Goal: Navigation & Orientation: Find specific page/section

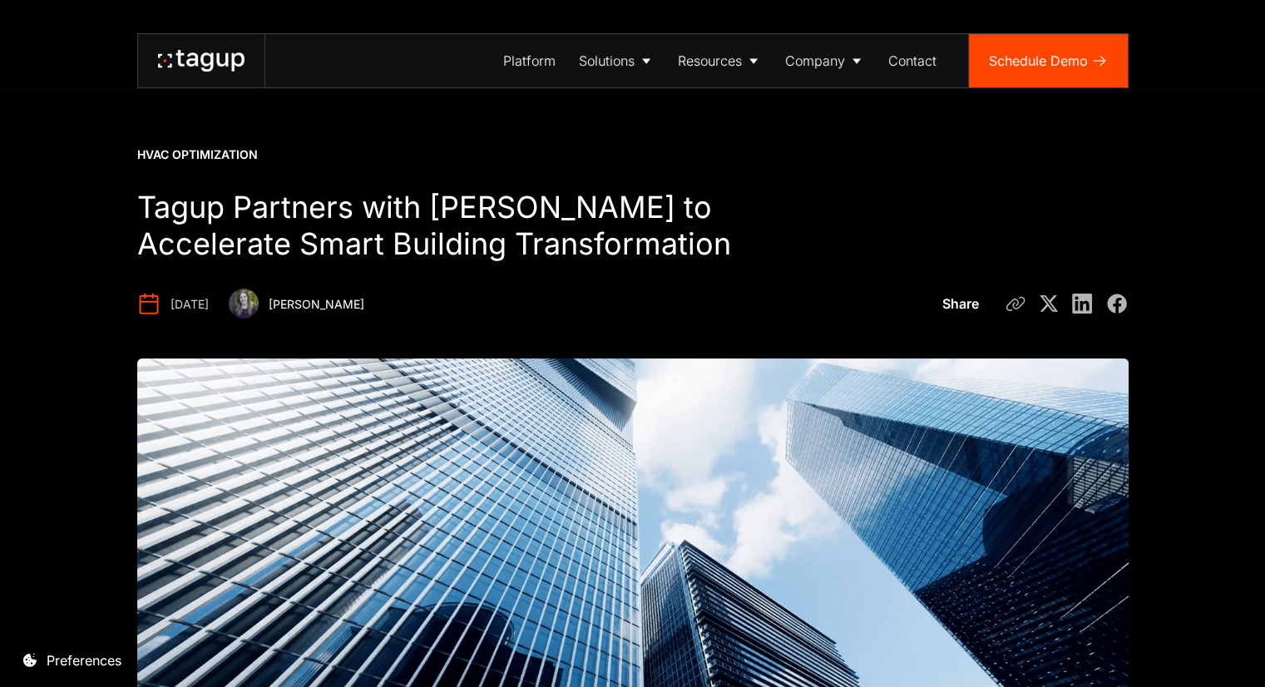
click at [203, 77] on link at bounding box center [201, 60] width 126 height 53
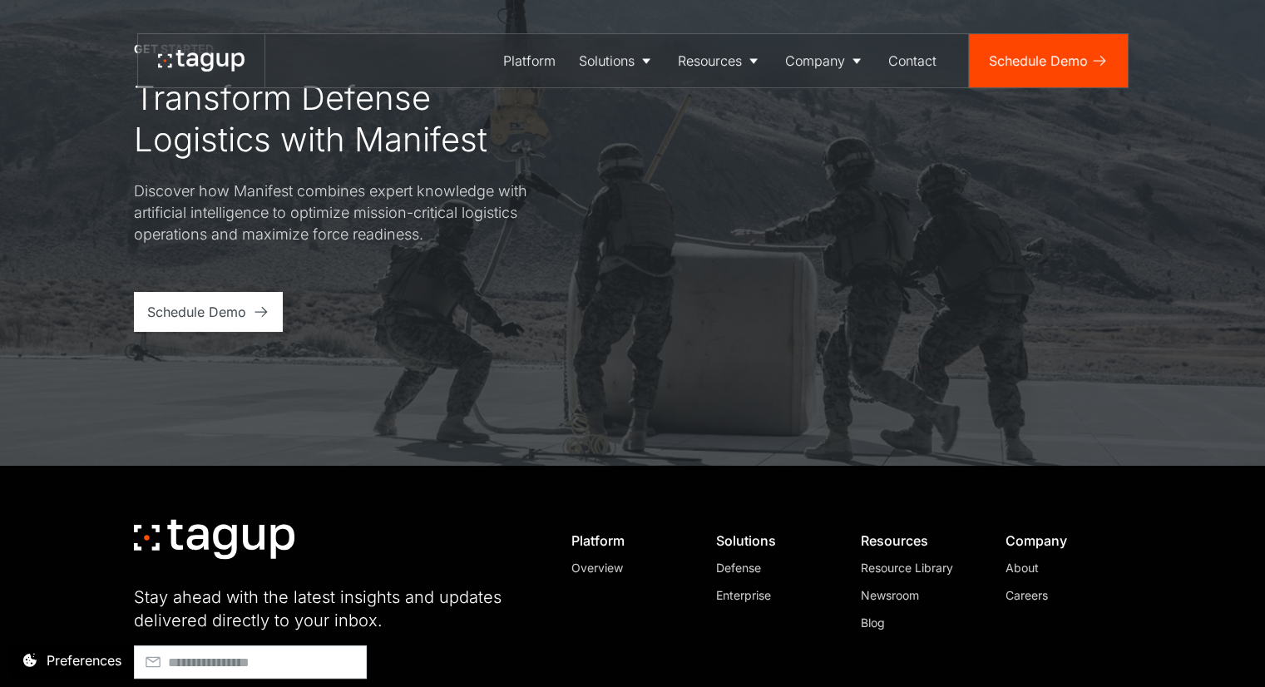
scroll to position [6564, 0]
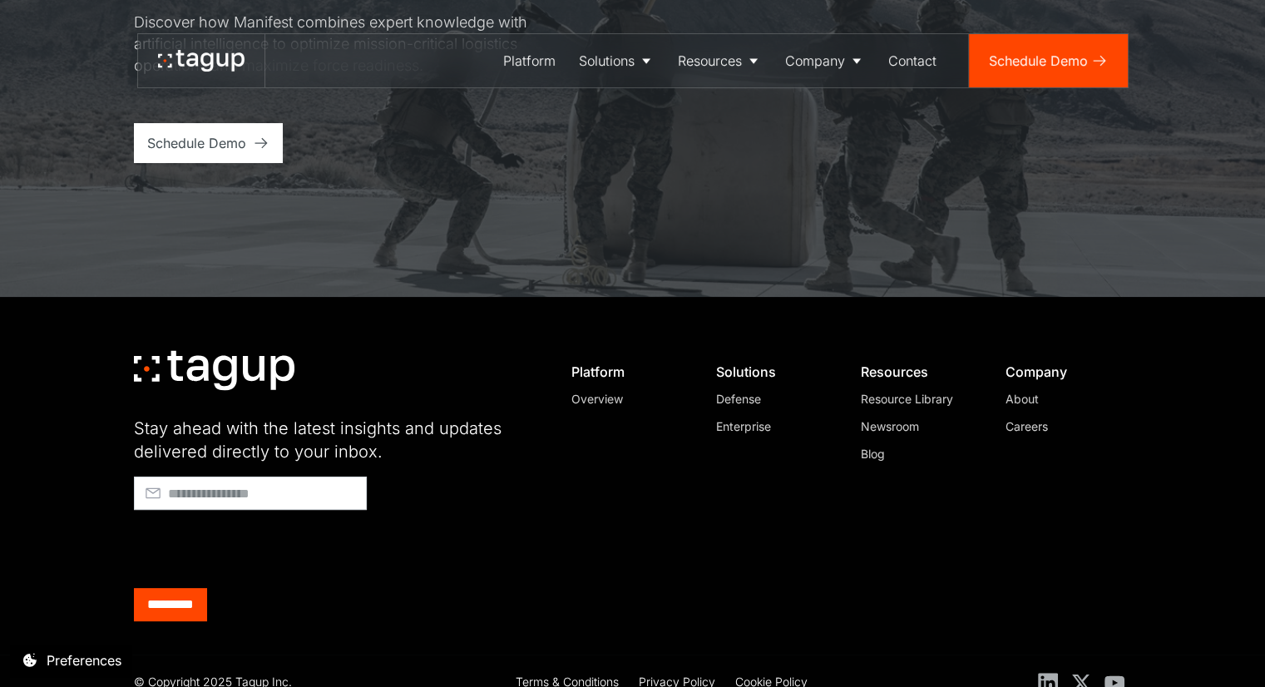
click at [1022, 390] on div "About" at bounding box center [1061, 398] width 113 height 17
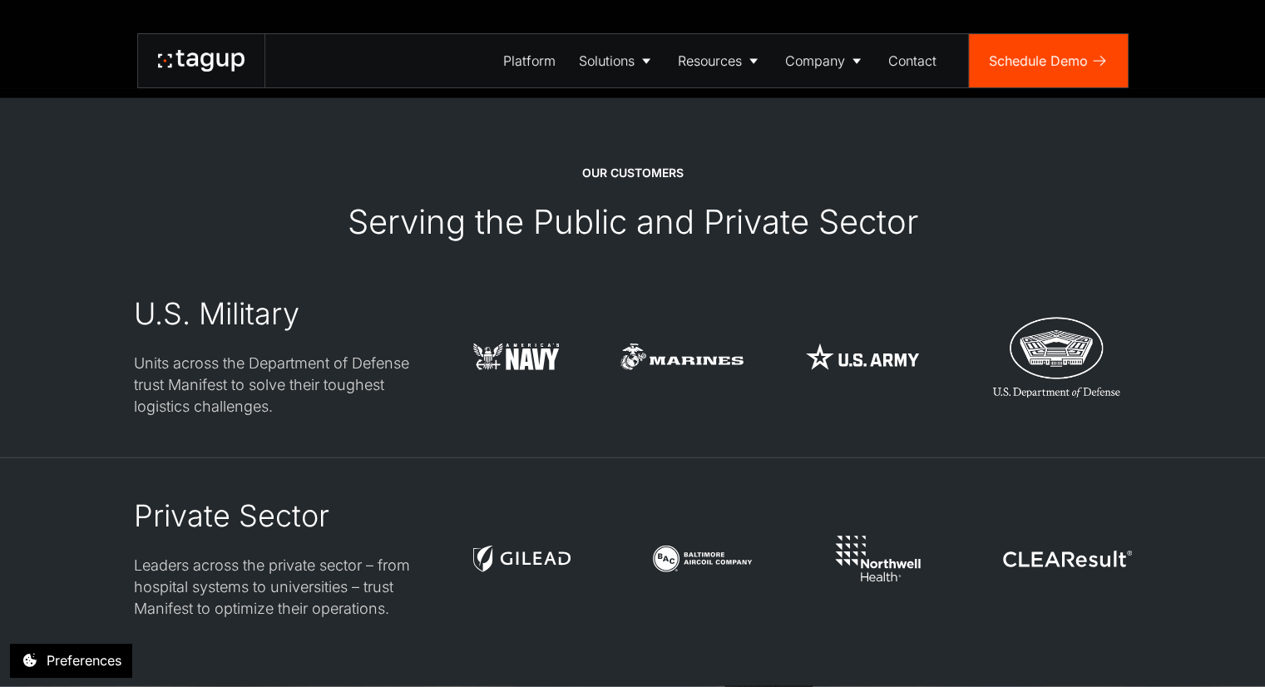
scroll to position [4098, 0]
